Goal: Task Accomplishment & Management: Use online tool/utility

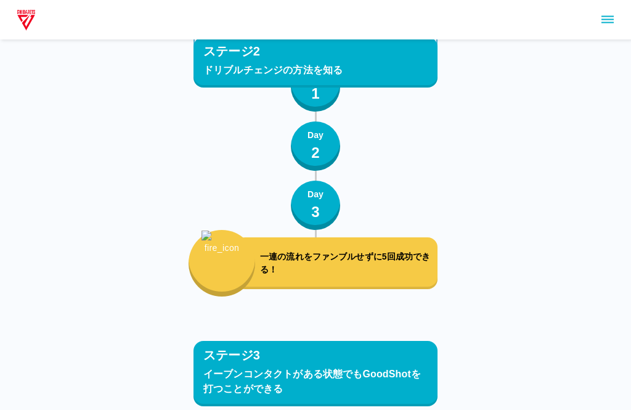
scroll to position [3298, 0]
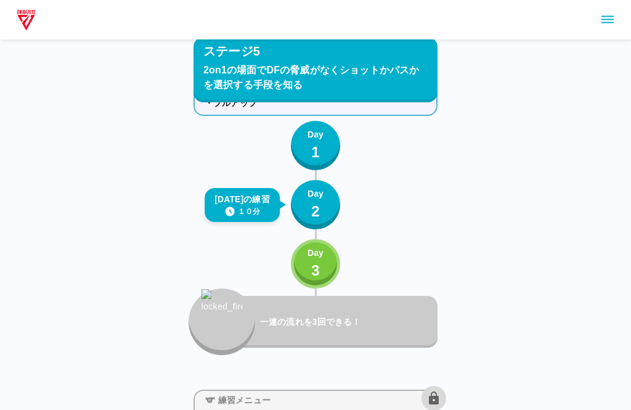
click at [330, 210] on button "Day 2" at bounding box center [315, 204] width 49 height 49
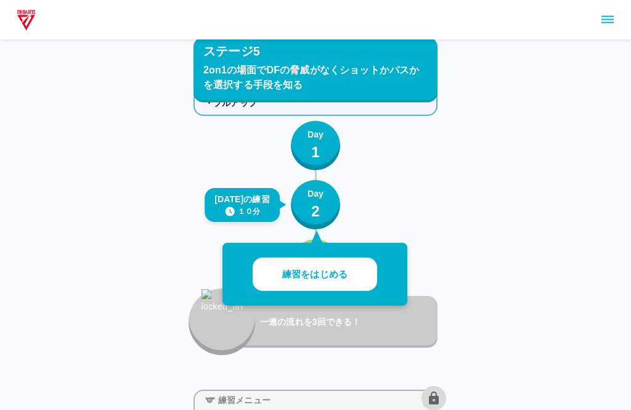
click at [356, 268] on button "練習をはじめる" at bounding box center [315, 275] width 125 height 34
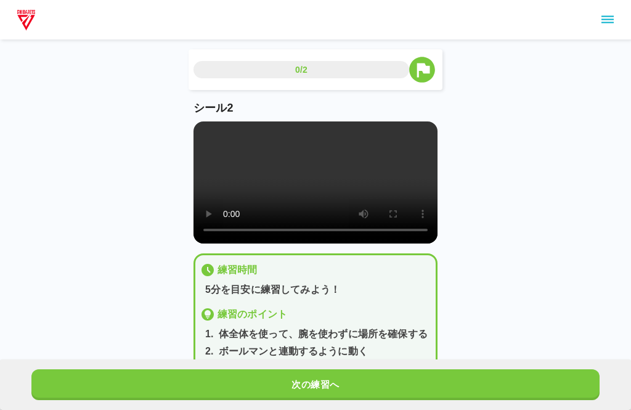
click at [617, 14] on button "sidemenu" at bounding box center [607, 19] width 21 height 21
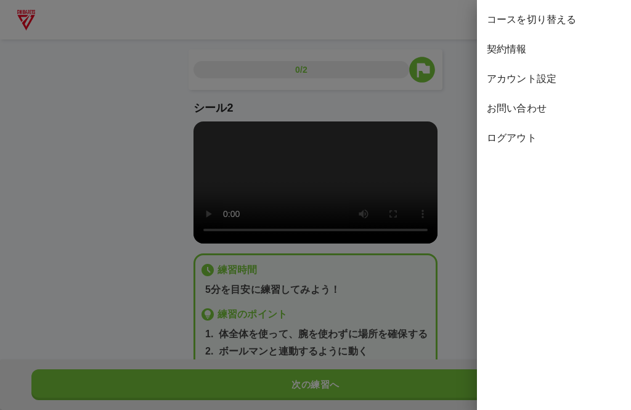
click at [533, 139] on span "ログアウト" at bounding box center [554, 138] width 134 height 15
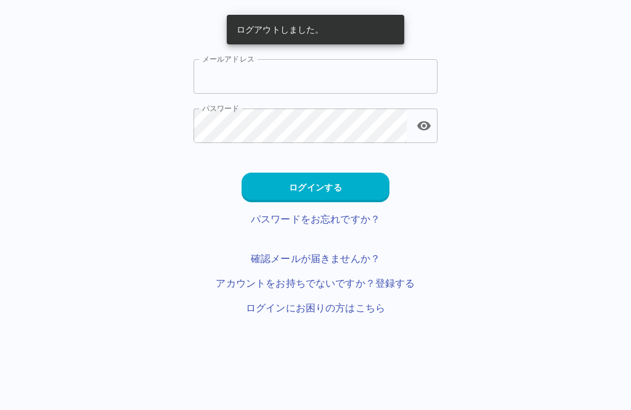
click at [321, 72] on input "メールアドレス" at bounding box center [316, 76] width 244 height 35
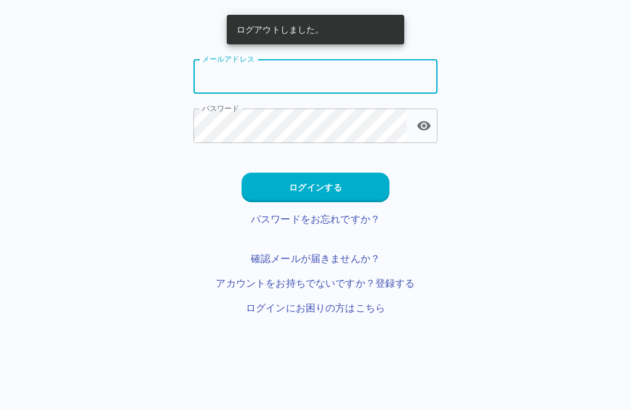
type input "**********"
click at [360, 202] on button "ログインする" at bounding box center [316, 188] width 148 height 30
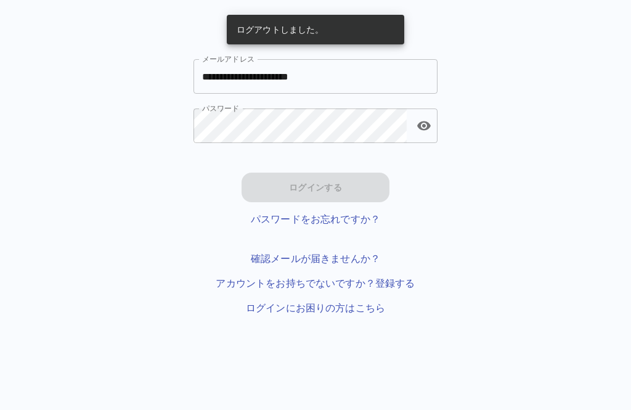
click at [359, 174] on html "**********" at bounding box center [315, 172] width 631 height 345
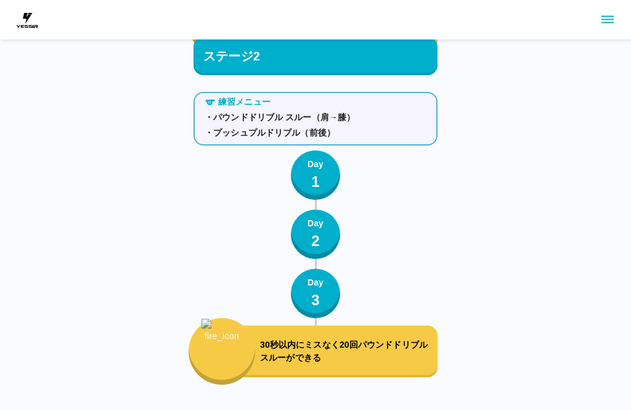
scroll to position [4054, 0]
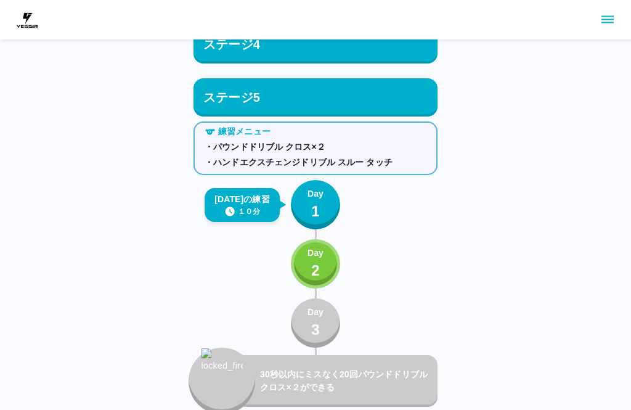
click at [312, 194] on p "Day" at bounding box center [316, 193] width 16 height 13
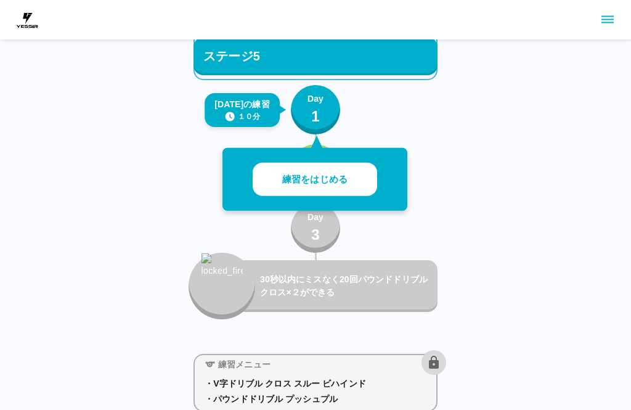
scroll to position [4149, 0]
click at [348, 163] on button "練習をはじめる" at bounding box center [315, 180] width 125 height 34
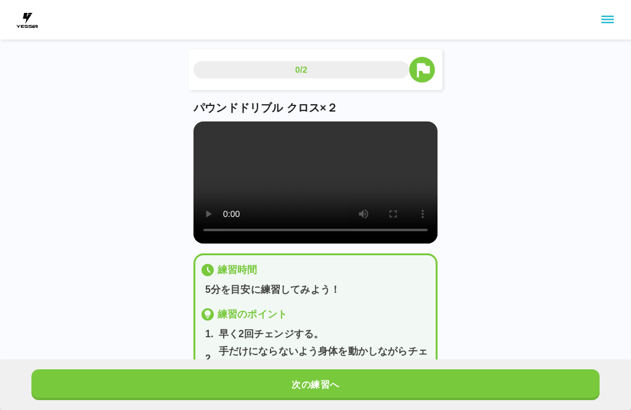
click at [296, 180] on video at bounding box center [316, 182] width 244 height 122
click at [213, 130] on video at bounding box center [316, 182] width 244 height 122
click at [230, 156] on video at bounding box center [316, 182] width 244 height 122
click at [211, 135] on video at bounding box center [316, 182] width 244 height 122
click at [202, 130] on video at bounding box center [316, 182] width 244 height 122
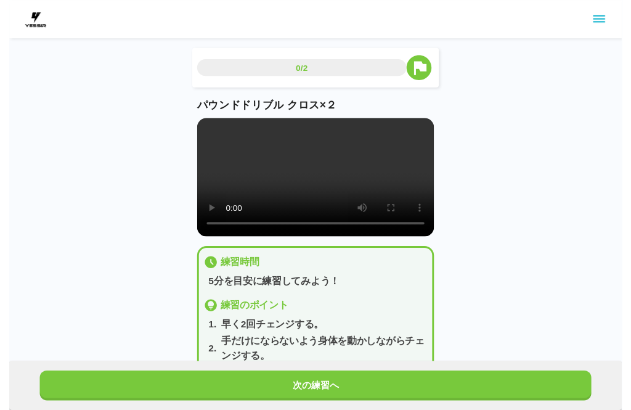
scroll to position [12, 0]
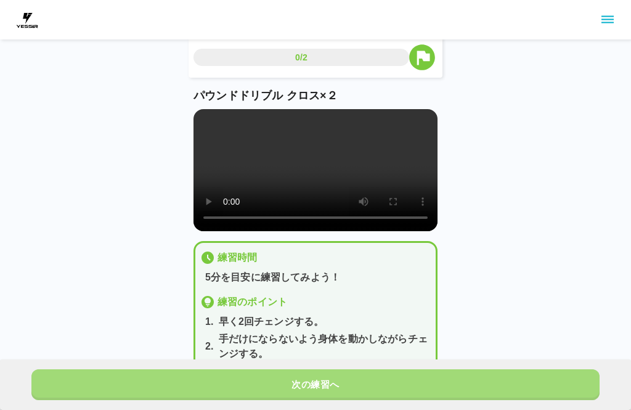
click at [391, 383] on button "次の練習へ" at bounding box center [315, 384] width 568 height 31
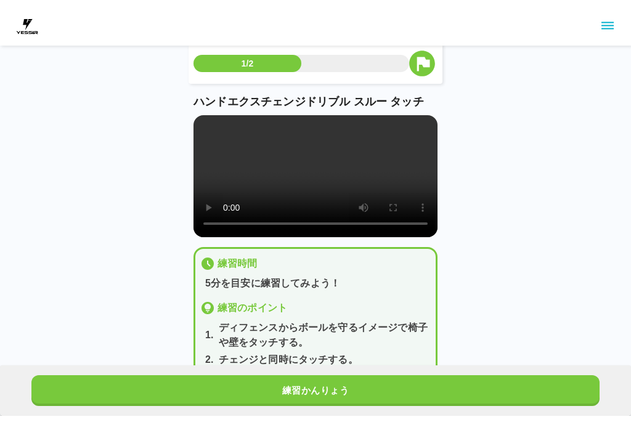
scroll to position [0, 0]
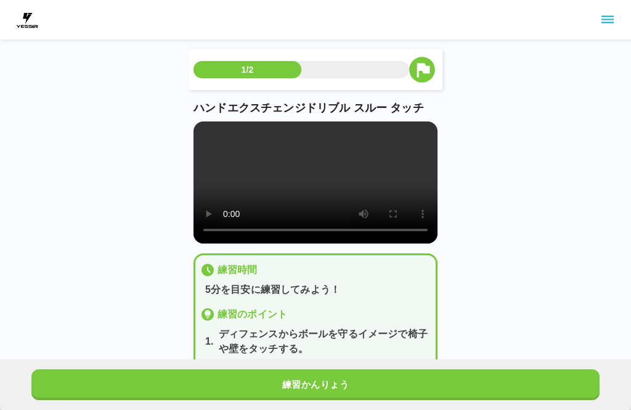
click at [304, 201] on video at bounding box center [316, 182] width 244 height 122
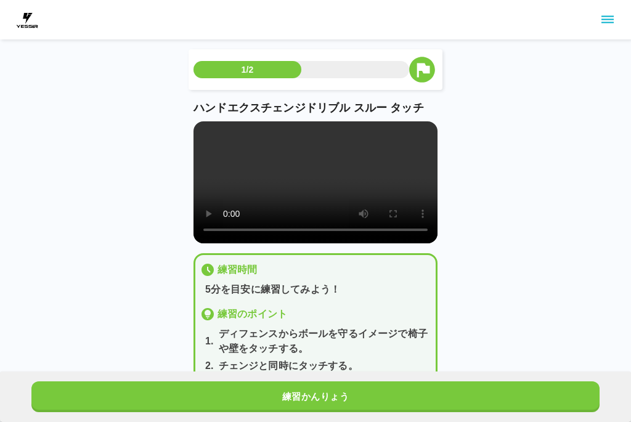
click at [205, 133] on video at bounding box center [316, 182] width 244 height 122
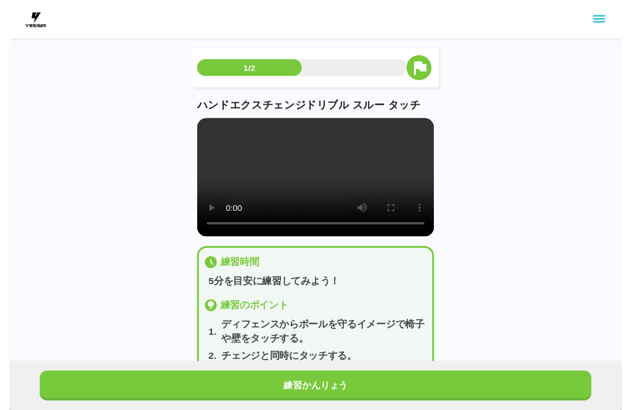
scroll to position [12, 0]
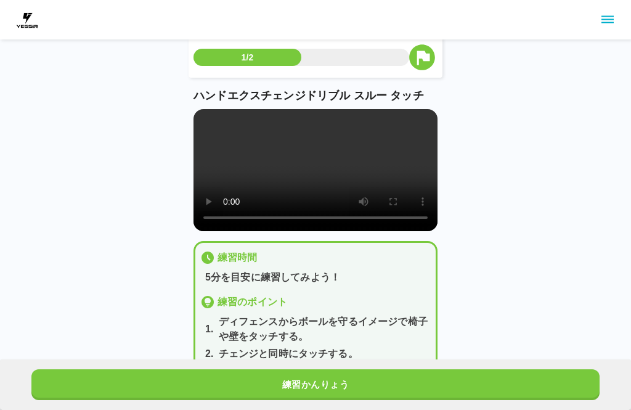
click at [191, 113] on main "1/2 ハンドエクスチェンジドリブル スルー タッチ 練習時間 5分を目安に練習してみよう！ 練習のポイント 1 . ディフェンスからボールを守るイメージで椅…" at bounding box center [316, 229] width 274 height 385
click at [201, 109] on video at bounding box center [316, 170] width 244 height 122
click at [191, 117] on main "1/2 ハンドエクスチェンジドリブル スルー タッチ 練習時間 5分を目安に練習してみよう！ 練習のポイント 1 . ディフェンスからボールを守るイメージで椅…" at bounding box center [316, 229] width 274 height 385
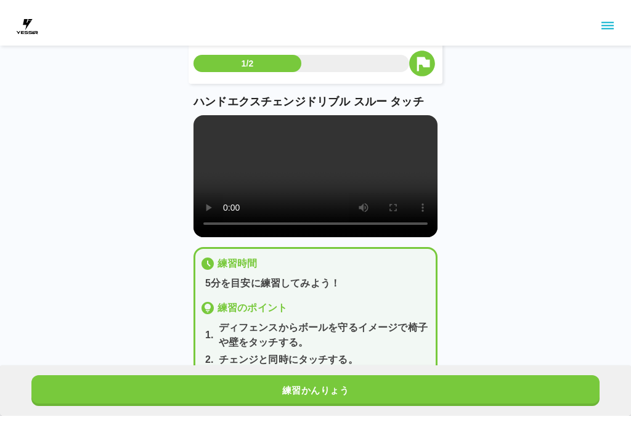
scroll to position [0, 0]
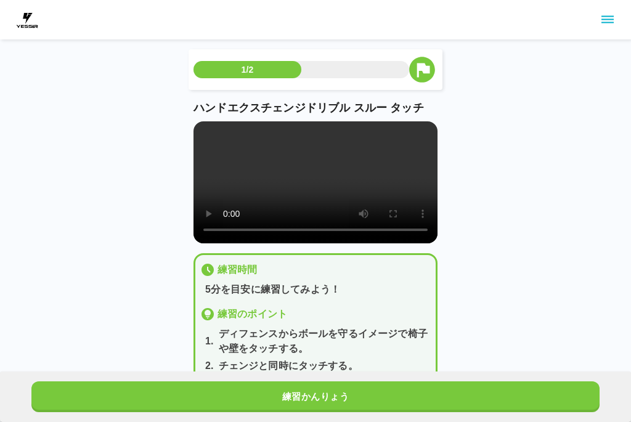
click at [194, 134] on video at bounding box center [316, 182] width 244 height 122
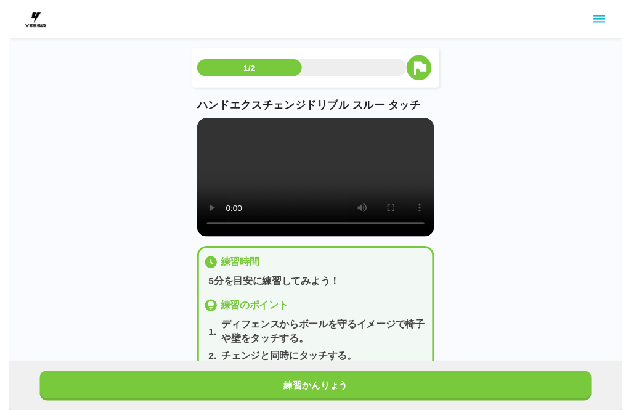
scroll to position [12, 0]
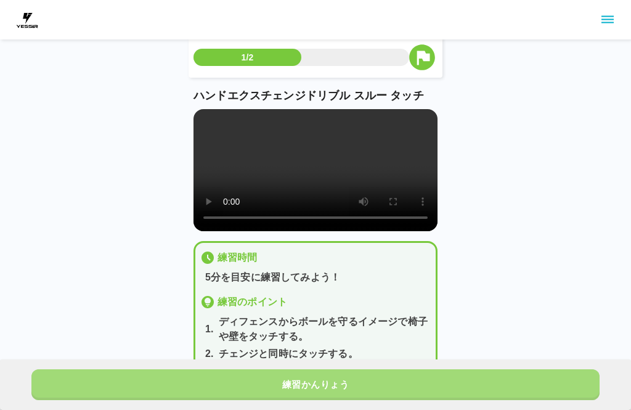
click at [466, 394] on button "練習かんりょう" at bounding box center [315, 384] width 568 height 31
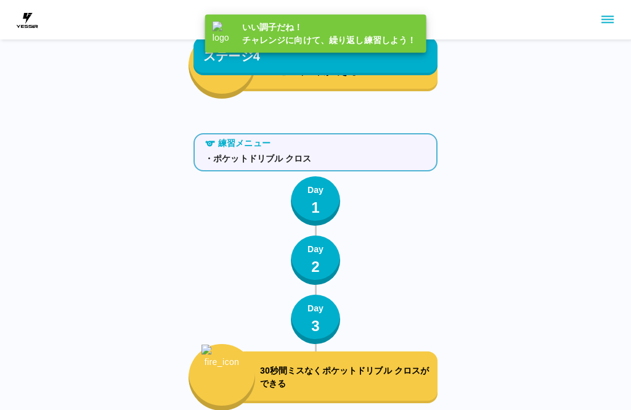
scroll to position [4054, 0]
